Goal: Transaction & Acquisition: Purchase product/service

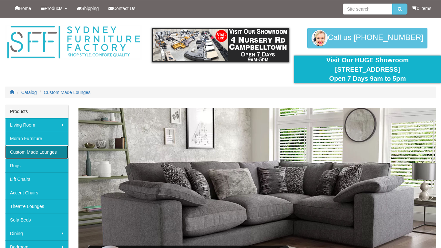
click at [18, 151] on link "Custom Made Lounges" at bounding box center [36, 152] width 63 height 14
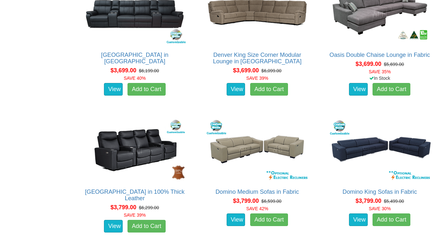
scroll to position [2090, 0]
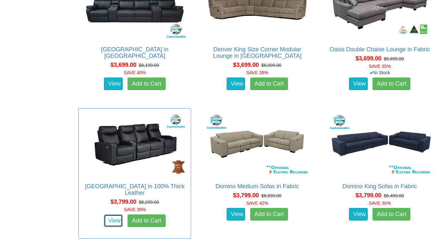
click at [116, 219] on link "View" at bounding box center [113, 220] width 19 height 13
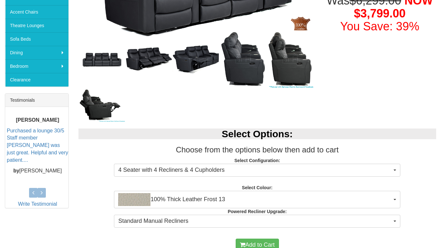
scroll to position [194, 0]
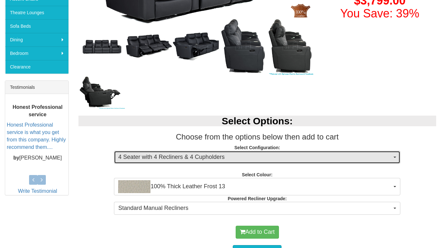
click at [394, 155] on button "4 Seater with 4 Recliners & 4 Cupholders" at bounding box center [257, 157] width 286 height 13
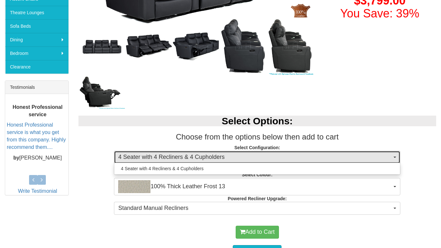
click at [394, 155] on button "4 Seater with 4 Recliners & 4 Cupholders" at bounding box center [257, 157] width 286 height 13
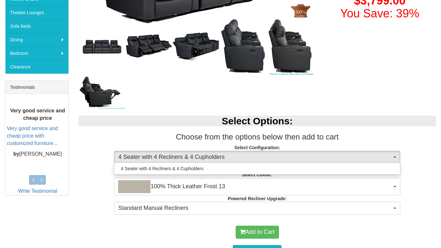
click at [411, 157] on p "Select Configuration: 4 Seater with 4 Recliners & 4 Cupholders 4 Seater with 4 …" at bounding box center [256, 152] width 357 height 17
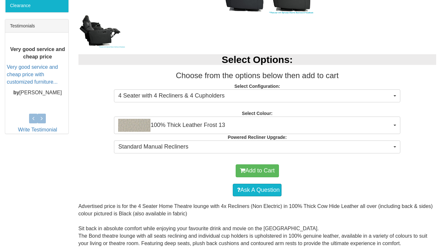
scroll to position [271, 0]
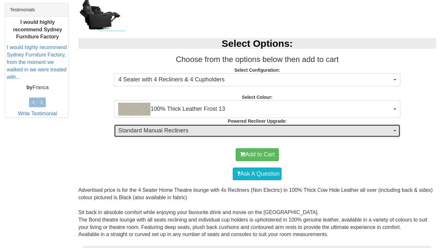
click at [384, 132] on span "Standard Manual Recliners" at bounding box center [255, 130] width 274 height 8
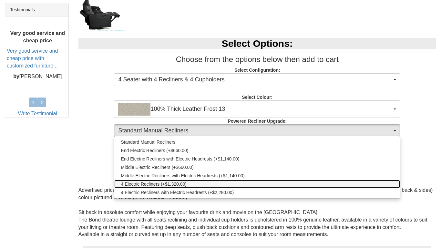
click at [140, 182] on span "4 Electric Recliners (+$1,320.00)" at bounding box center [154, 184] width 66 height 6
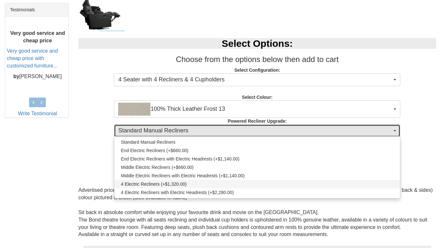
select select "1992"
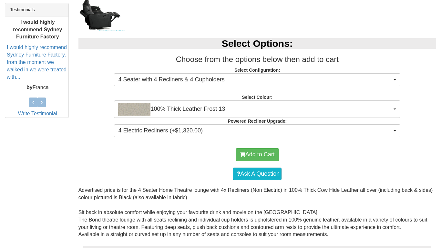
click at [178, 164] on div "Add to Cart" at bounding box center [257, 154] width 351 height 19
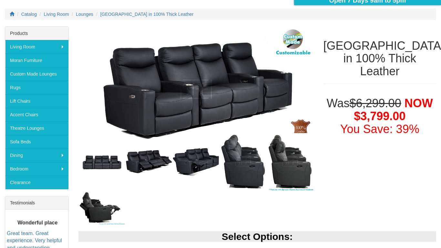
scroll to position [77, 0]
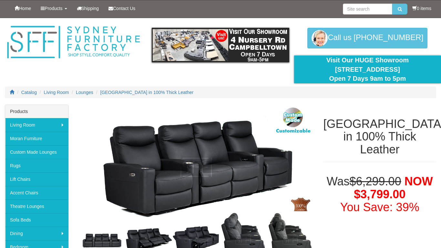
select select "1992"
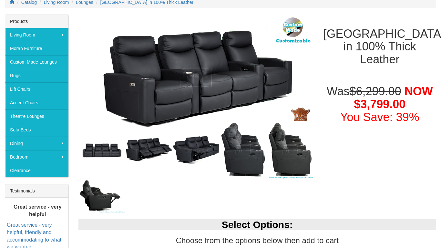
scroll to position [77, 0]
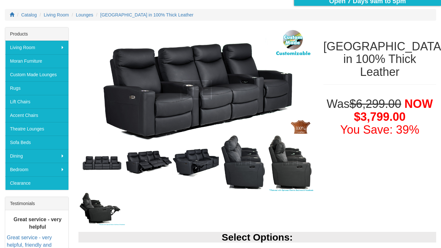
select select "1992"
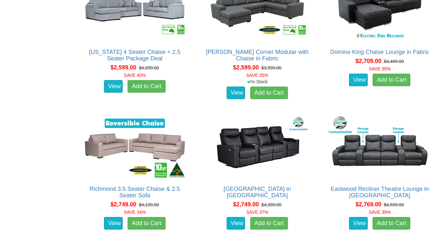
scroll to position [1006, 0]
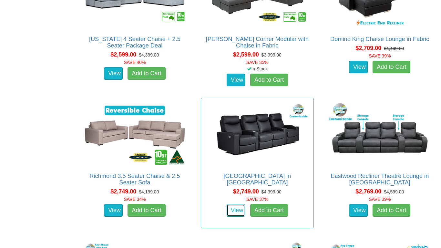
click at [233, 204] on link "View" at bounding box center [235, 210] width 19 height 13
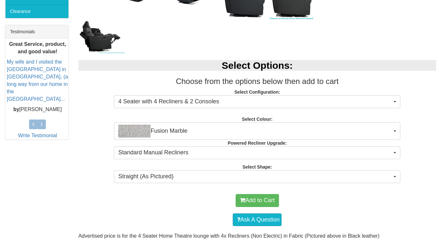
scroll to position [258, 0]
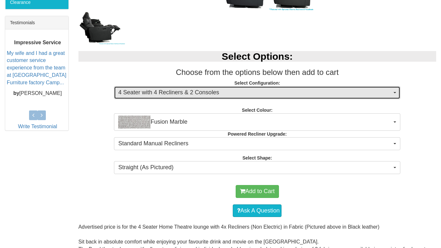
click at [395, 94] on button "4 Seater with 4 Recliners & 2 Consoles" at bounding box center [257, 92] width 286 height 13
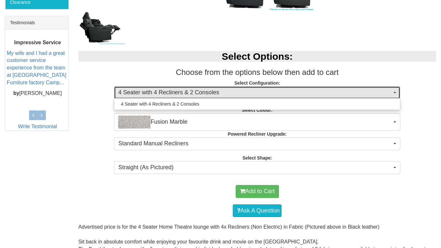
click at [395, 94] on button "4 Seater with 4 Recliners & 2 Consoles" at bounding box center [257, 92] width 286 height 13
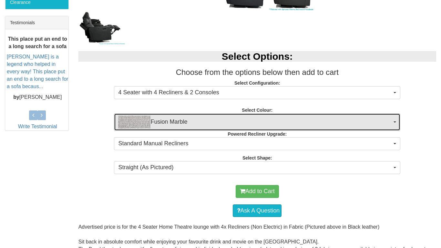
click at [394, 121] on span "button" at bounding box center [394, 121] width 3 height 1
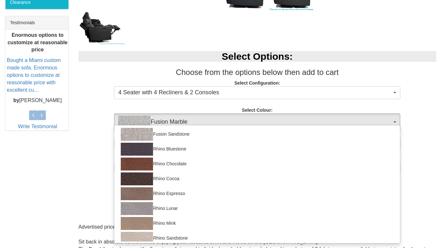
scroll to position [84, 0]
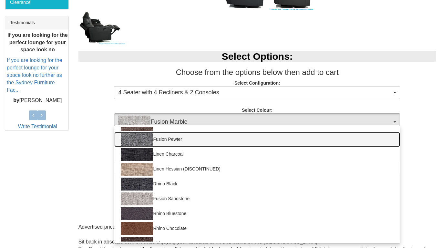
click at [311, 137] on link "Fusion Pewter" at bounding box center [256, 139] width 285 height 15
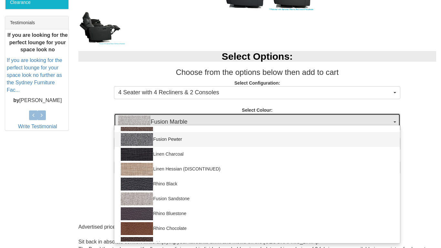
select select "1421"
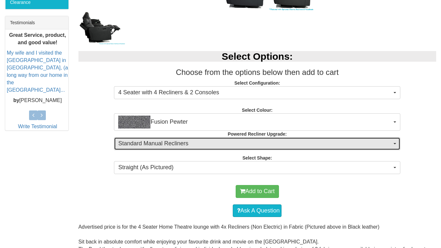
click at [314, 144] on span "Standard Manual Recliners" at bounding box center [255, 143] width 274 height 8
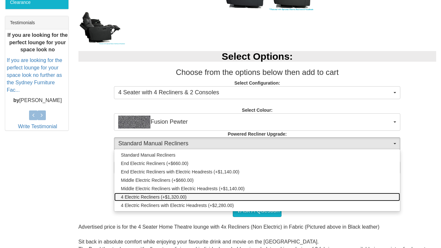
click at [141, 198] on span "4 Electric Recliners (+$1,320.00)" at bounding box center [154, 197] width 66 height 6
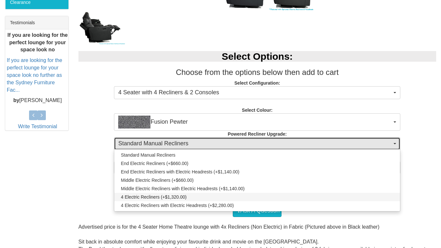
select select "1992"
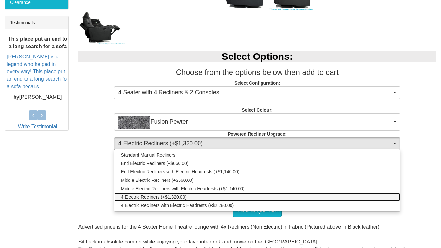
click at [146, 197] on span "4 Electric Recliners (+$1,320.00)" at bounding box center [154, 197] width 66 height 6
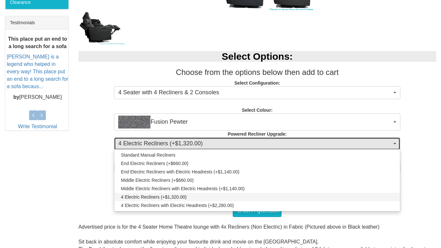
select select "1992"
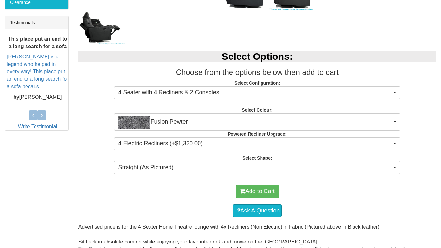
click at [85, 173] on div "Select Options: Choose from the options below then add to cart Select Configura…" at bounding box center [257, 112] width 367 height 134
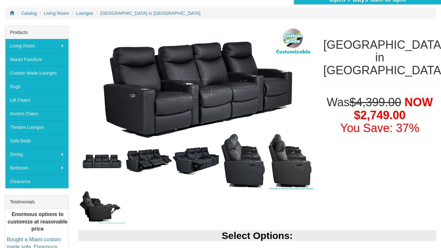
scroll to position [77, 0]
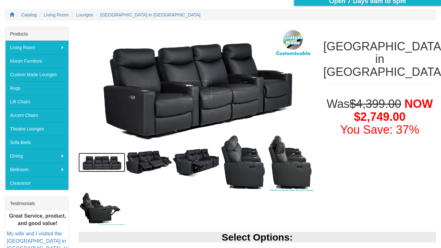
click at [109, 163] on img at bounding box center [101, 162] width 47 height 19
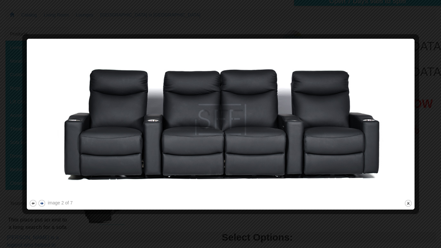
click at [41, 203] on button "next" at bounding box center [42, 203] width 8 height 8
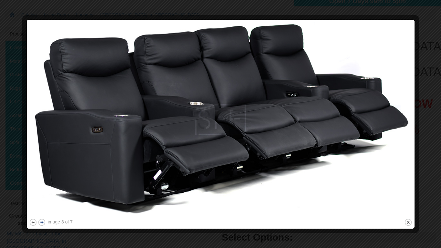
click at [43, 223] on button "next" at bounding box center [42, 222] width 8 height 8
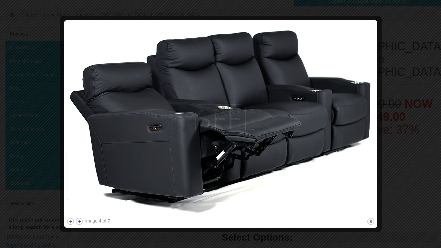
click at [80, 220] on button "next" at bounding box center [79, 221] width 8 height 8
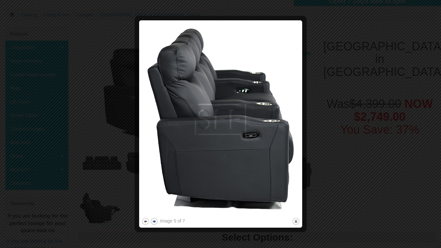
click at [154, 222] on button "next" at bounding box center [154, 221] width 8 height 8
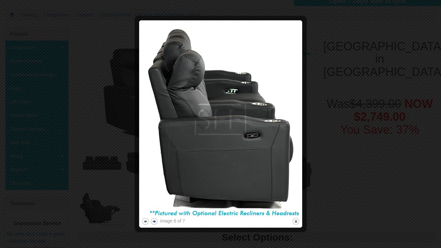
click at [154, 222] on button "next" at bounding box center [154, 221] width 8 height 8
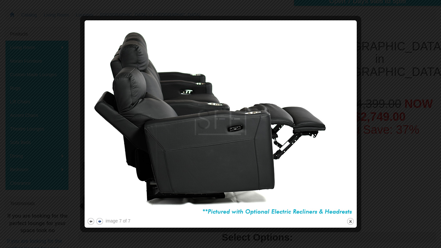
click at [102, 222] on button "next" at bounding box center [99, 221] width 8 height 8
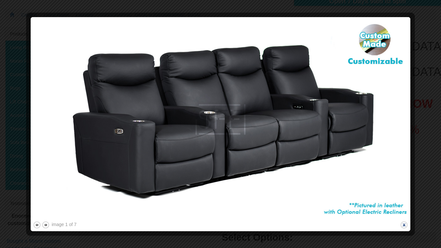
click at [405, 227] on button "close" at bounding box center [404, 225] width 8 height 8
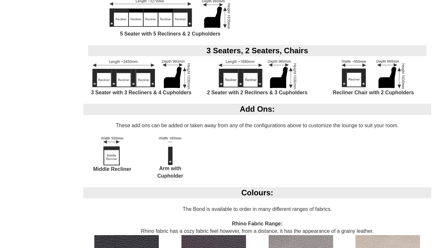
scroll to position [800, 0]
